Goal: Information Seeking & Learning: Learn about a topic

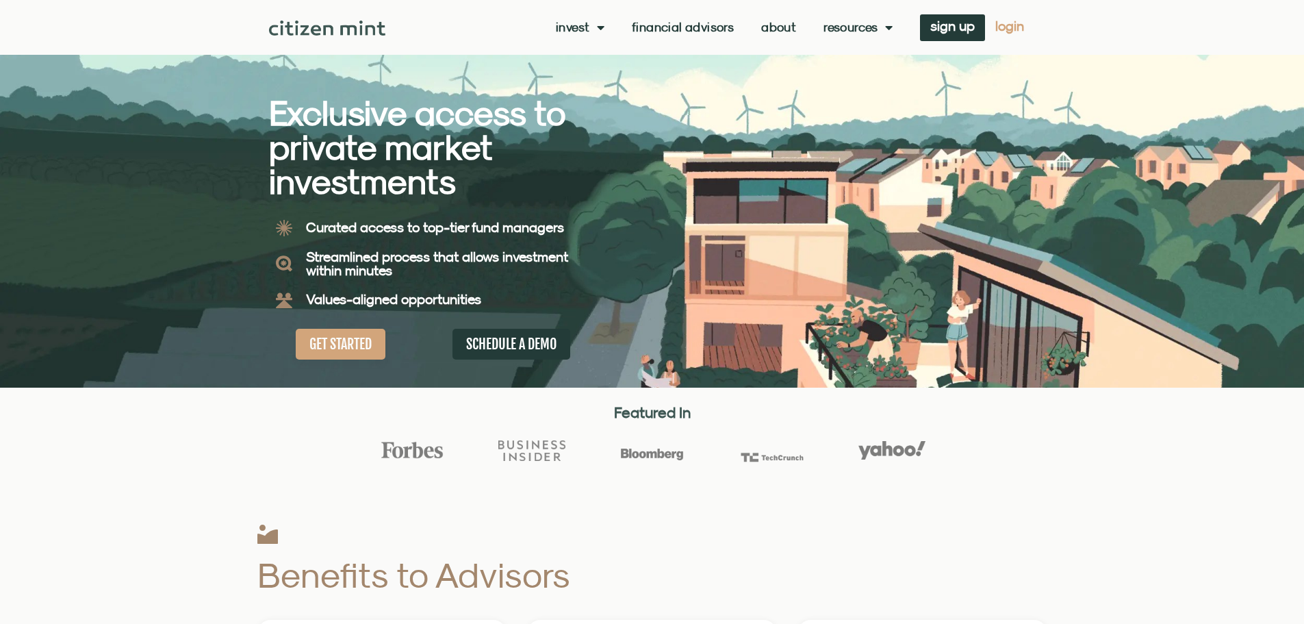
click at [997, 25] on span "login" at bounding box center [1009, 26] width 29 height 10
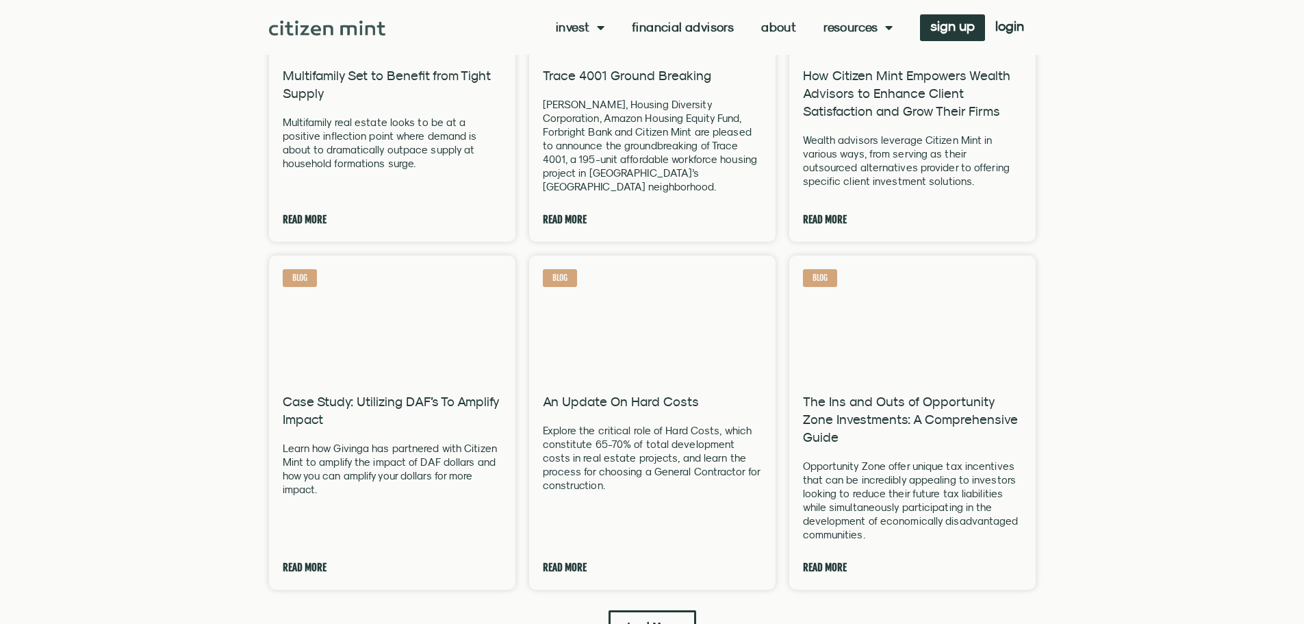
scroll to position [1575, 0]
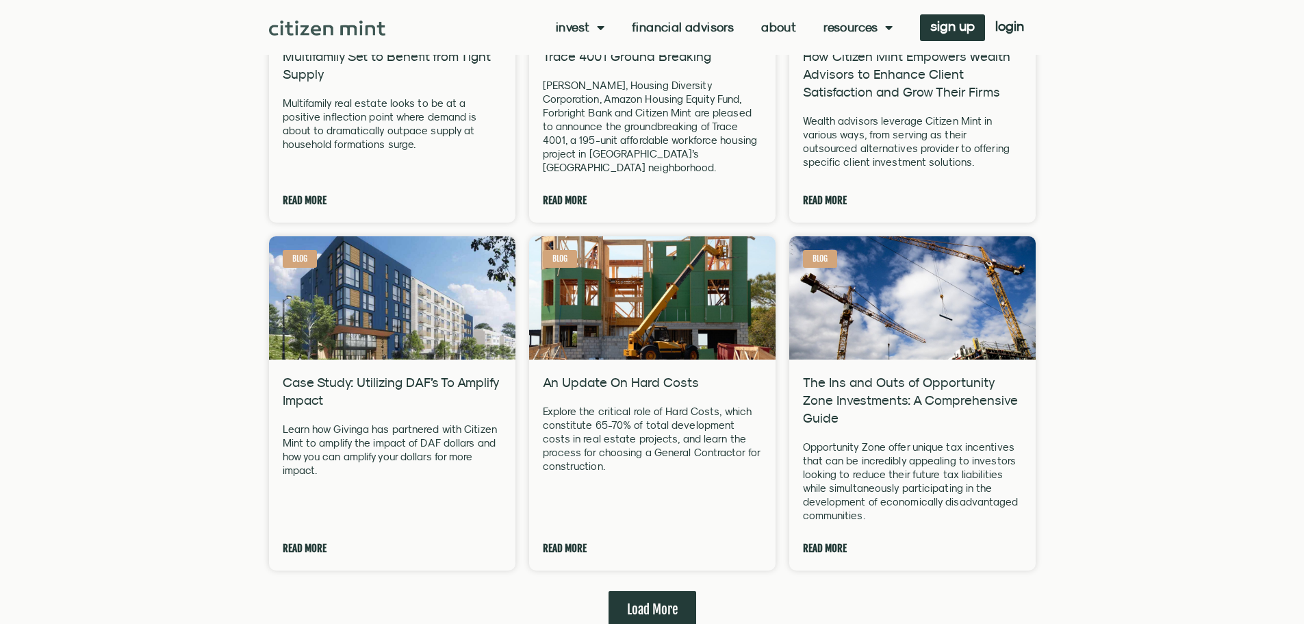
click at [632, 601] on span "Load More" at bounding box center [652, 609] width 51 height 17
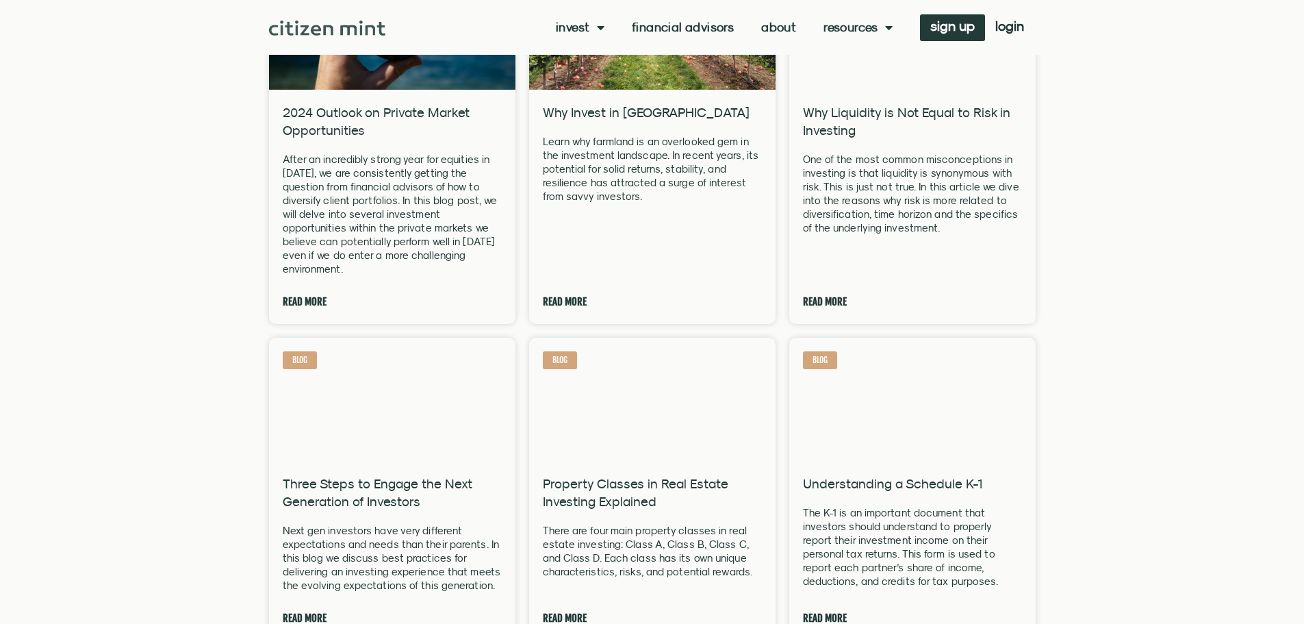
scroll to position [2328, 0]
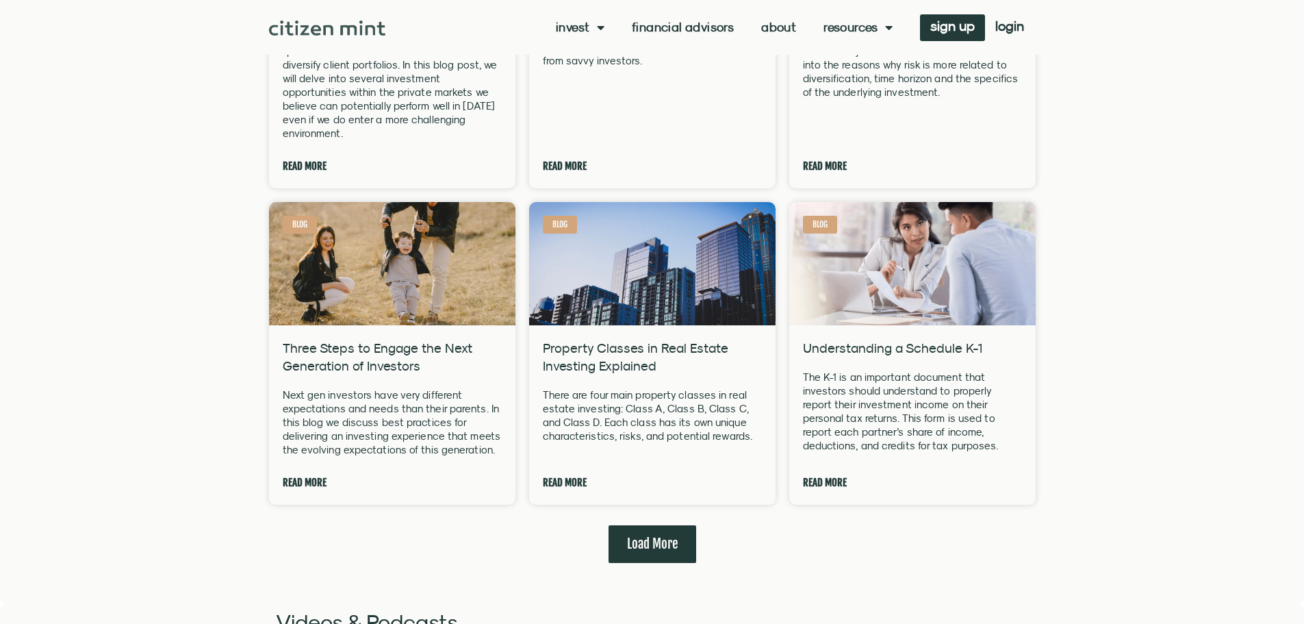
click at [628, 535] on span "Load More" at bounding box center [652, 543] width 51 height 17
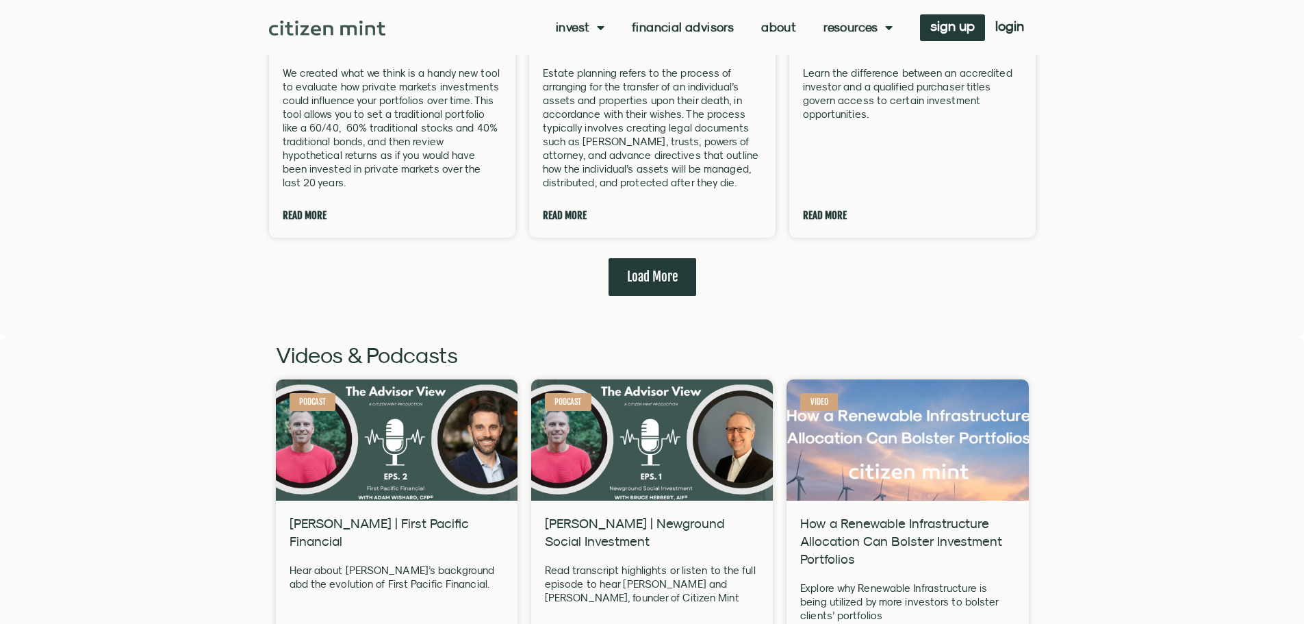
scroll to position [3492, 0]
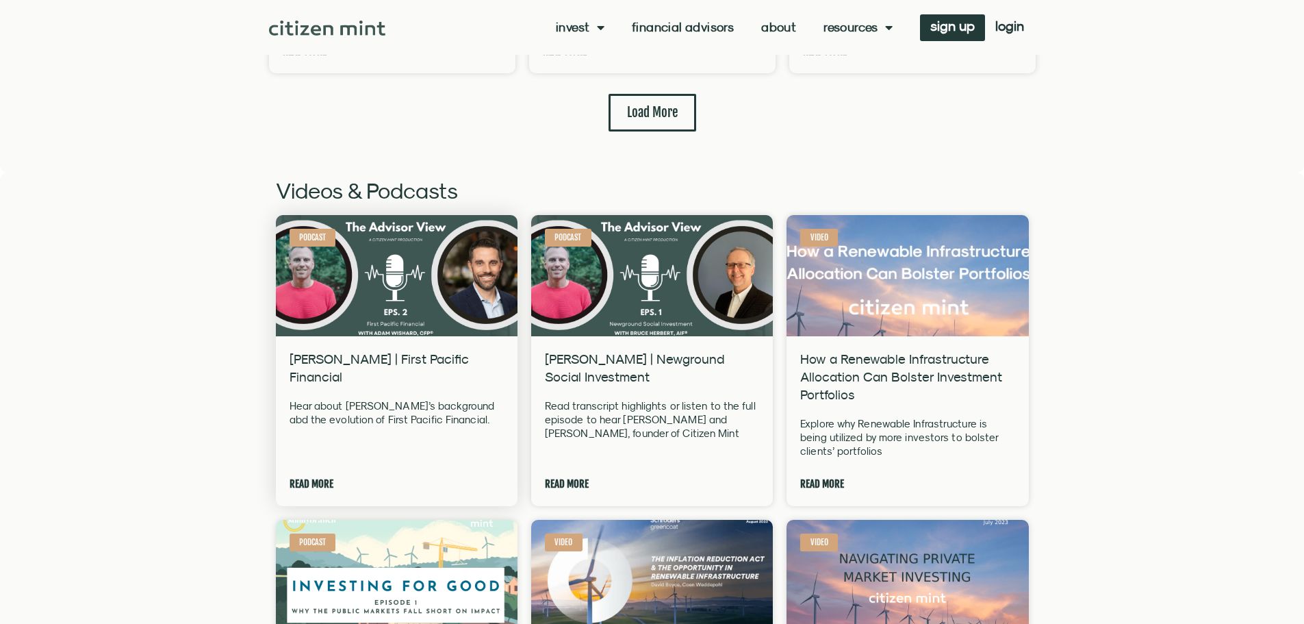
click at [320, 475] on link "Read More" at bounding box center [312, 483] width 44 height 17
click at [565, 475] on link "Read More" at bounding box center [567, 483] width 44 height 17
click at [571, 475] on link "Read More" at bounding box center [567, 483] width 44 height 17
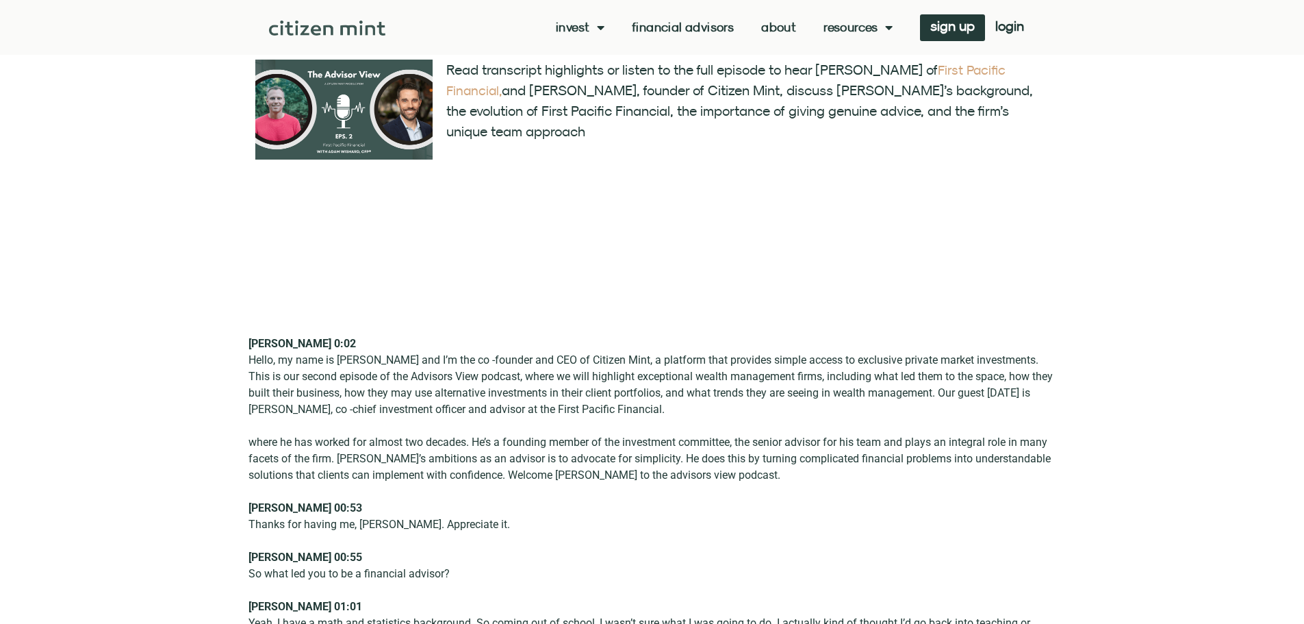
scroll to position [68, 0]
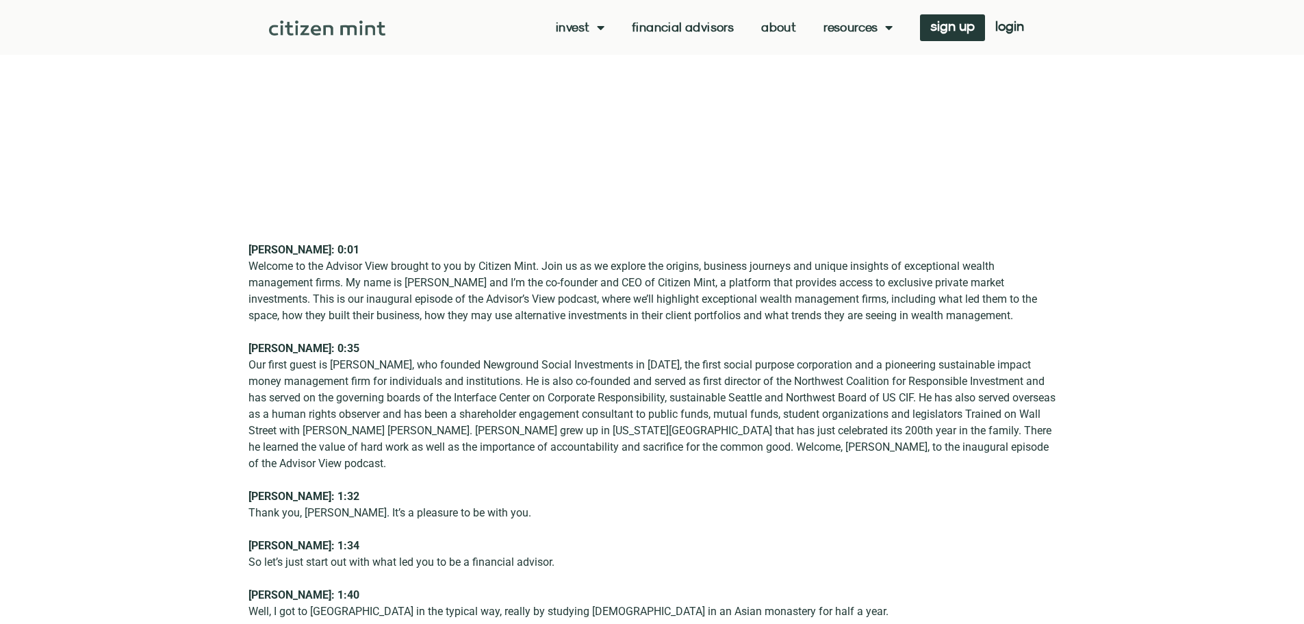
scroll to position [274, 0]
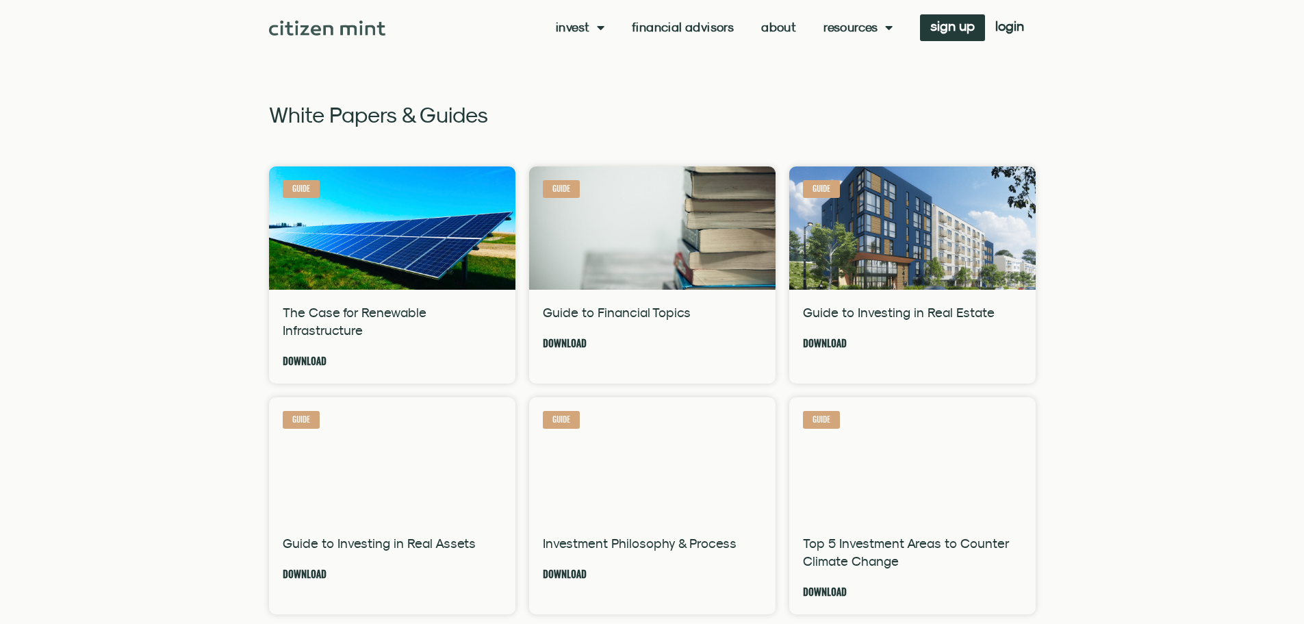
scroll to position [1027, 0]
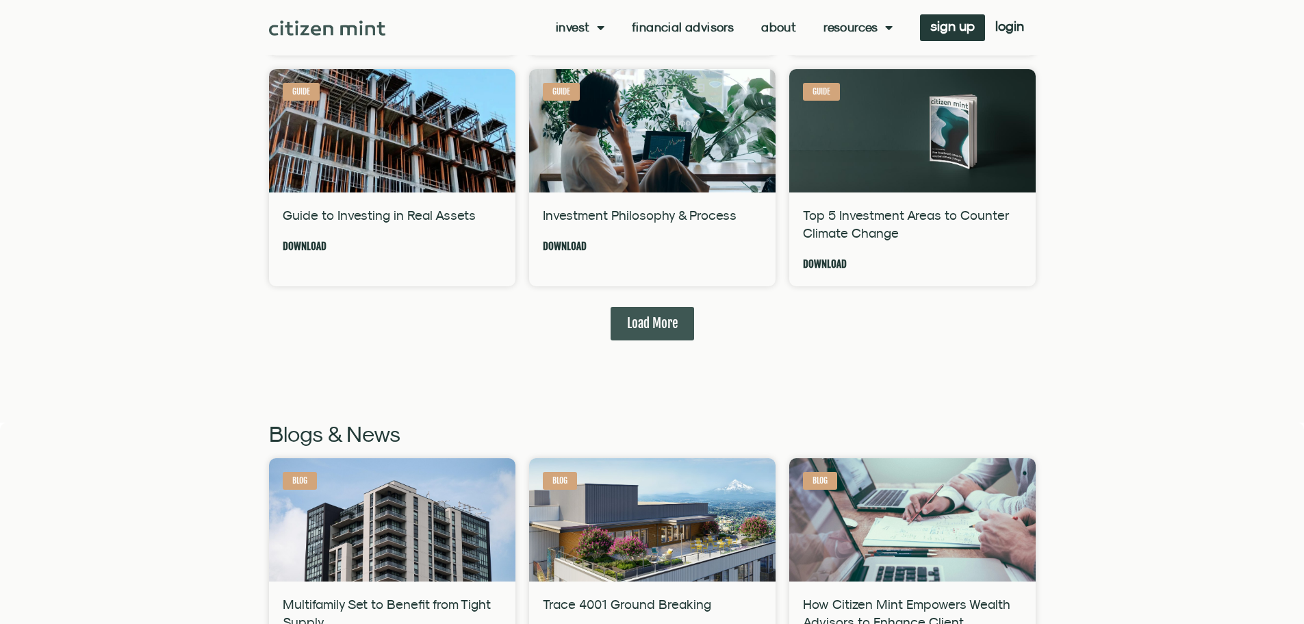
click at [666, 336] on link "Load More" at bounding box center [653, 324] width 84 height 34
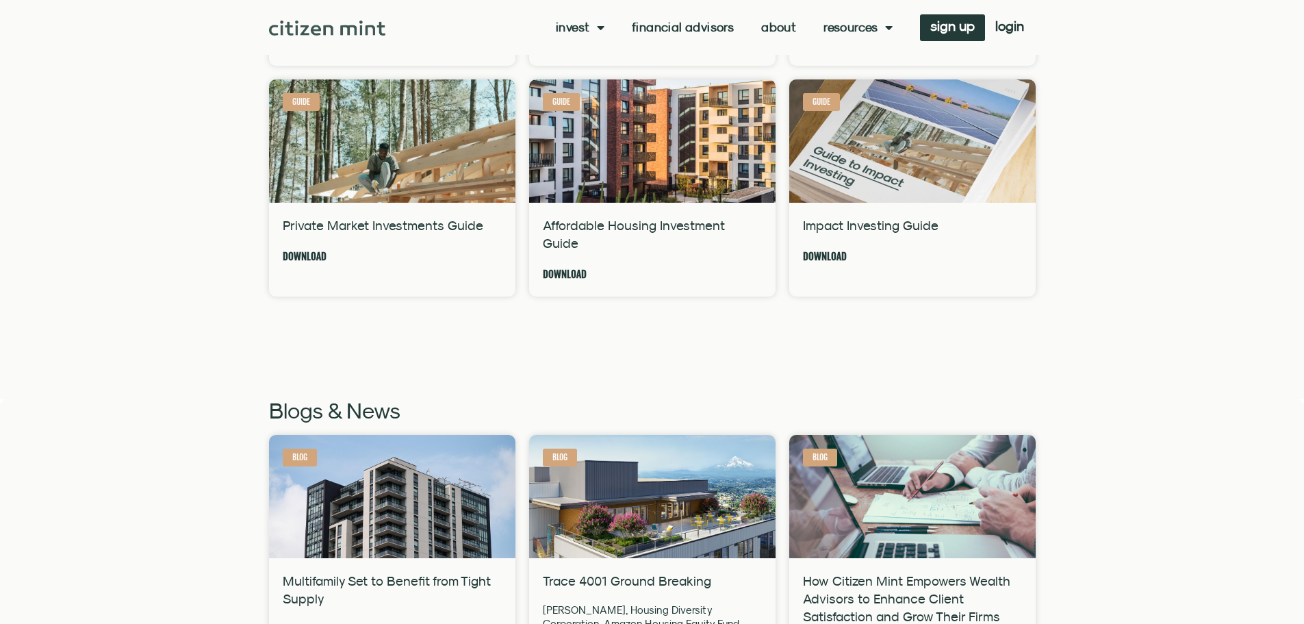
scroll to position [1164, 0]
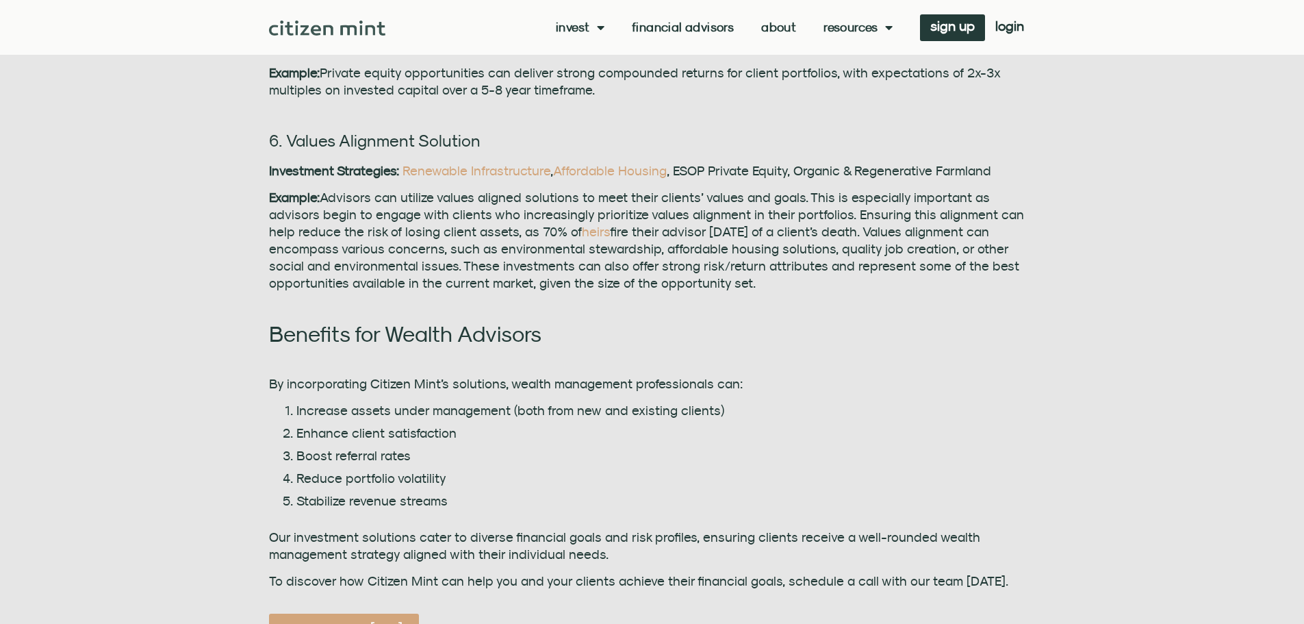
scroll to position [1369, 0]
